Goal: Transaction & Acquisition: Purchase product/service

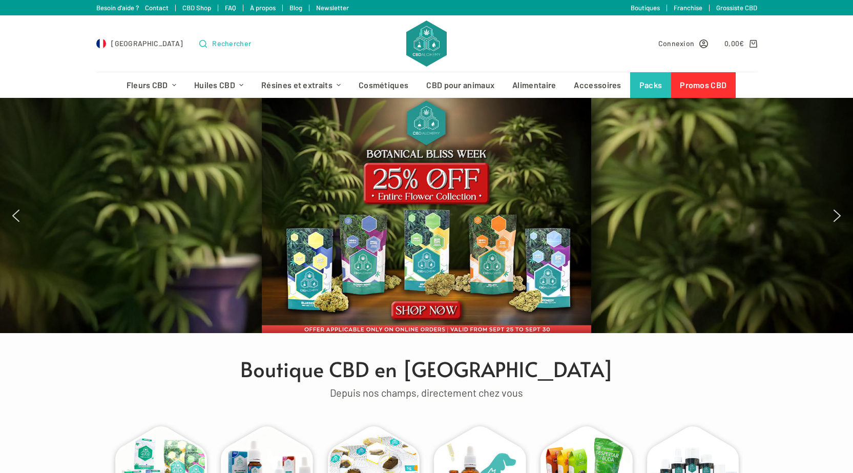
click at [212, 45] on span "Rechercher" at bounding box center [231, 43] width 39 height 12
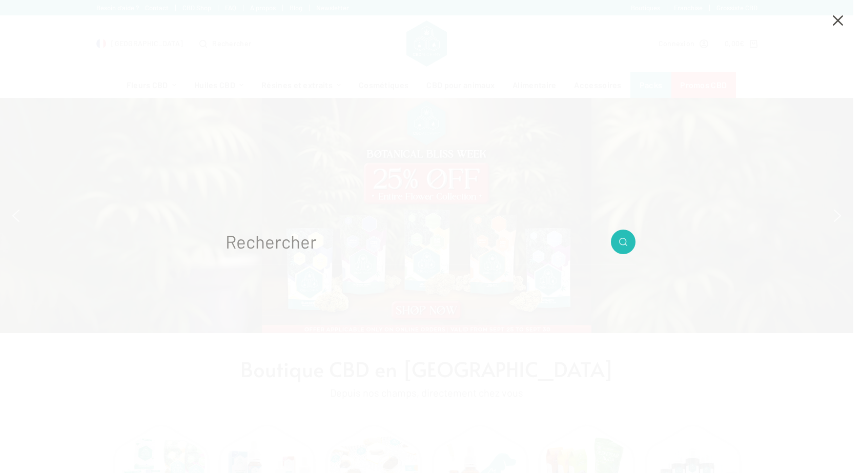
click at [525, 333] on div "Aucun résultat" at bounding box center [430, 249] width 861 height 447
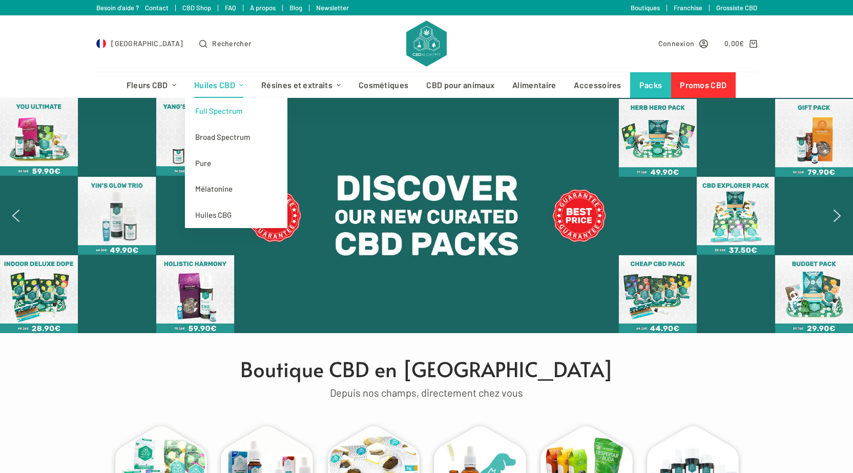
click at [227, 108] on link "Full Spectrum" at bounding box center [236, 111] width 102 height 26
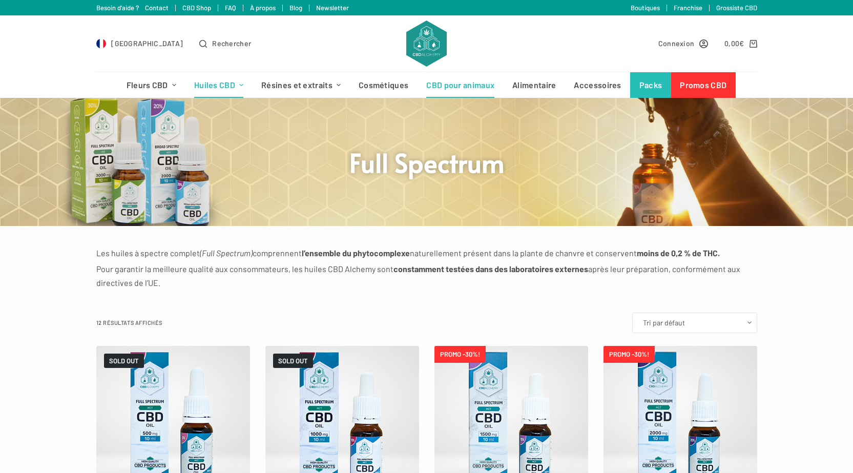
click at [470, 85] on link "CBD pour animaux" at bounding box center [461, 85] width 86 height 26
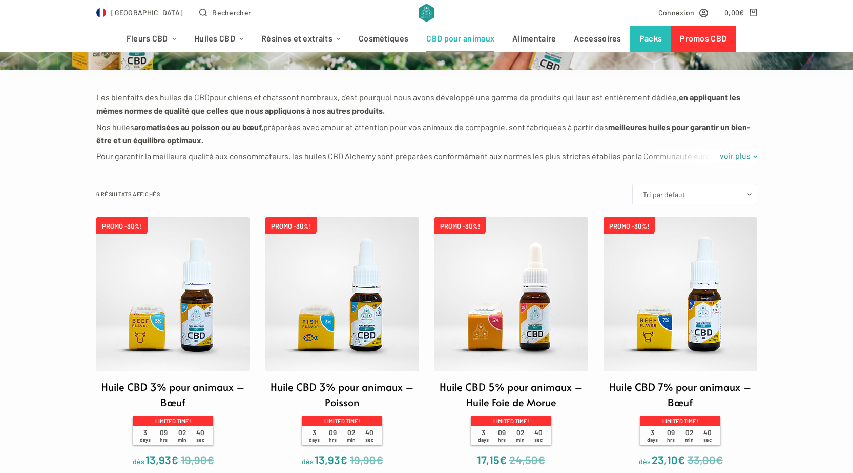
scroll to position [205, 0]
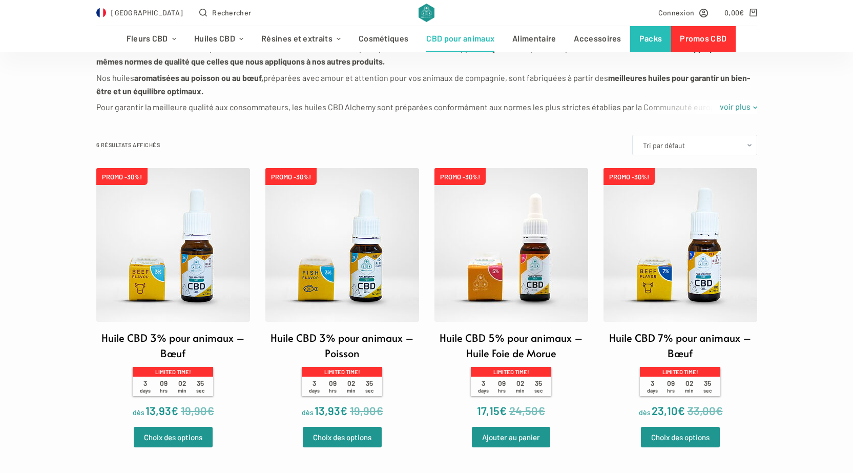
click at [501, 272] on img at bounding box center [511, 245] width 154 height 154
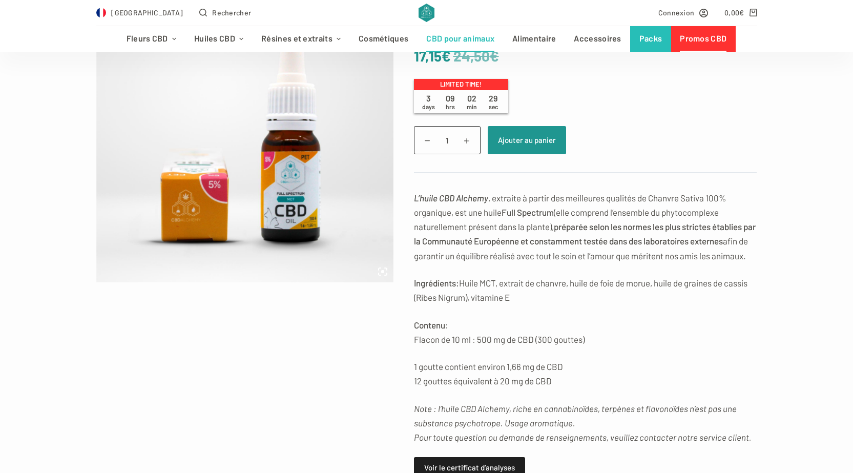
scroll to position [205, 0]
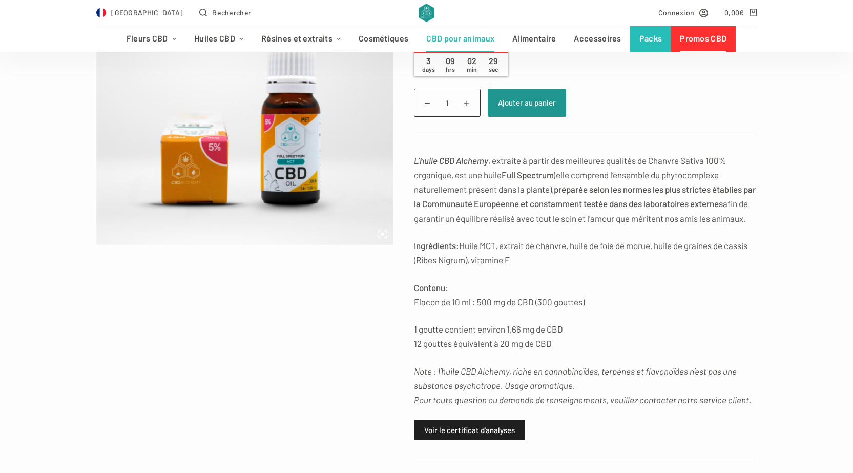
click at [304, 194] on img at bounding box center [244, 96] width 297 height 297
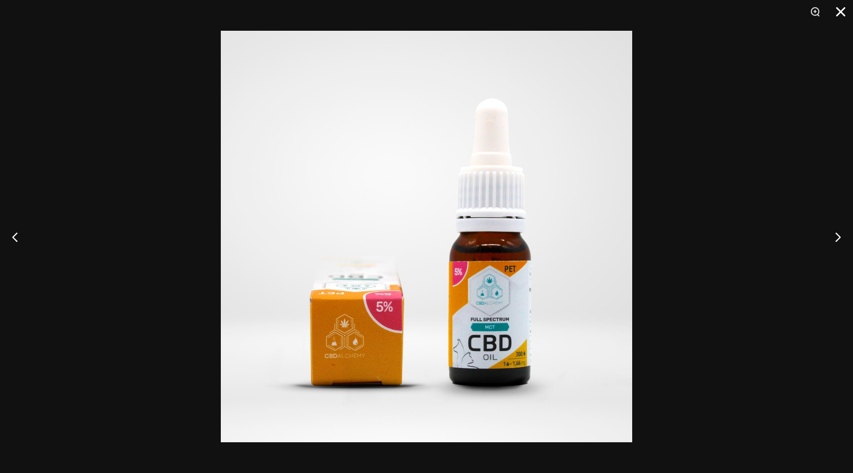
click at [847, 15] on button "Close" at bounding box center [837, 15] width 26 height 31
